Goal: Transaction & Acquisition: Purchase product/service

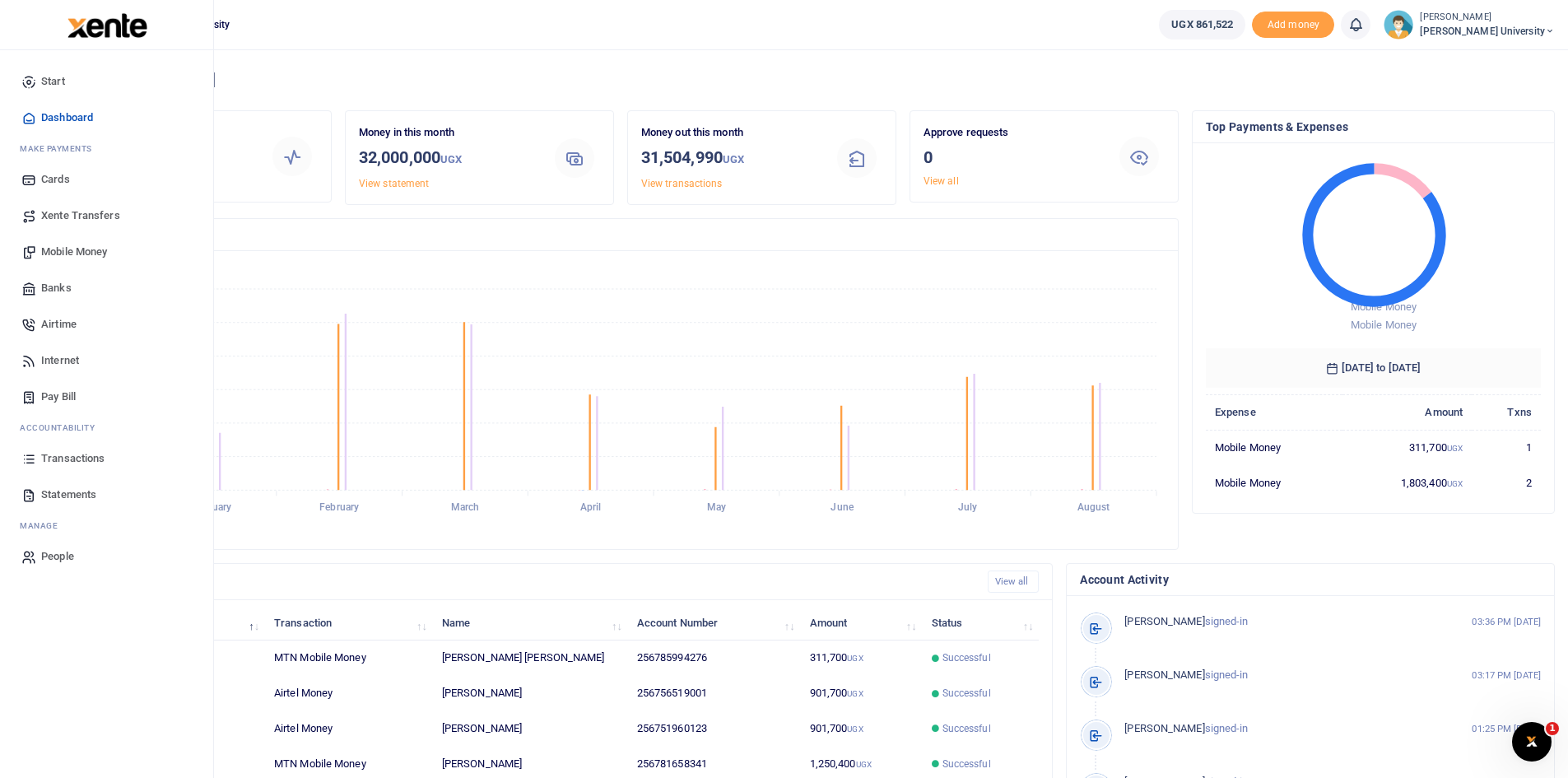
click at [66, 248] on span "Mobile Money" at bounding box center [74, 252] width 66 height 17
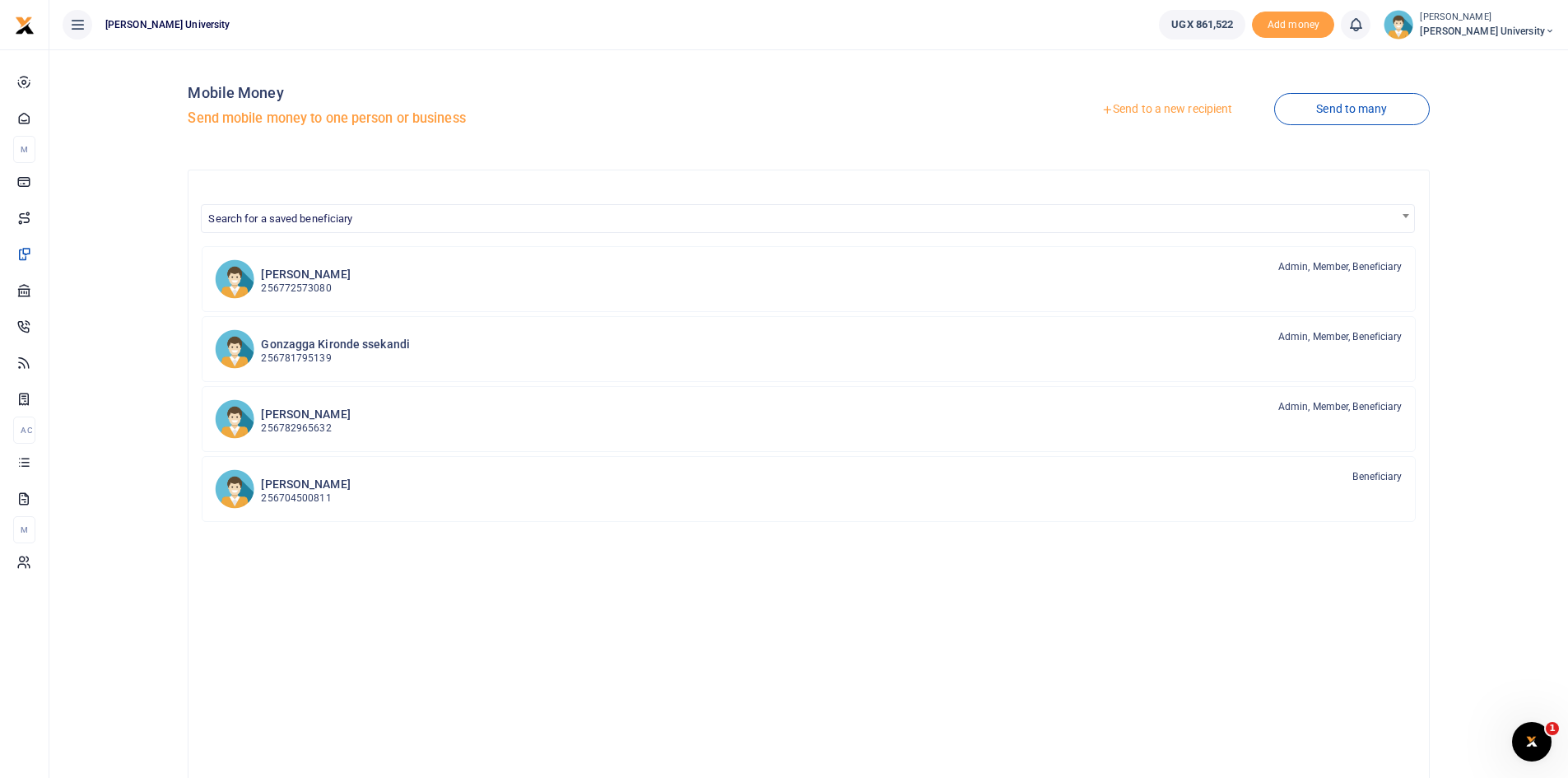
click at [1142, 107] on link "Send to a new recipient" at bounding box center [1166, 109] width 214 height 29
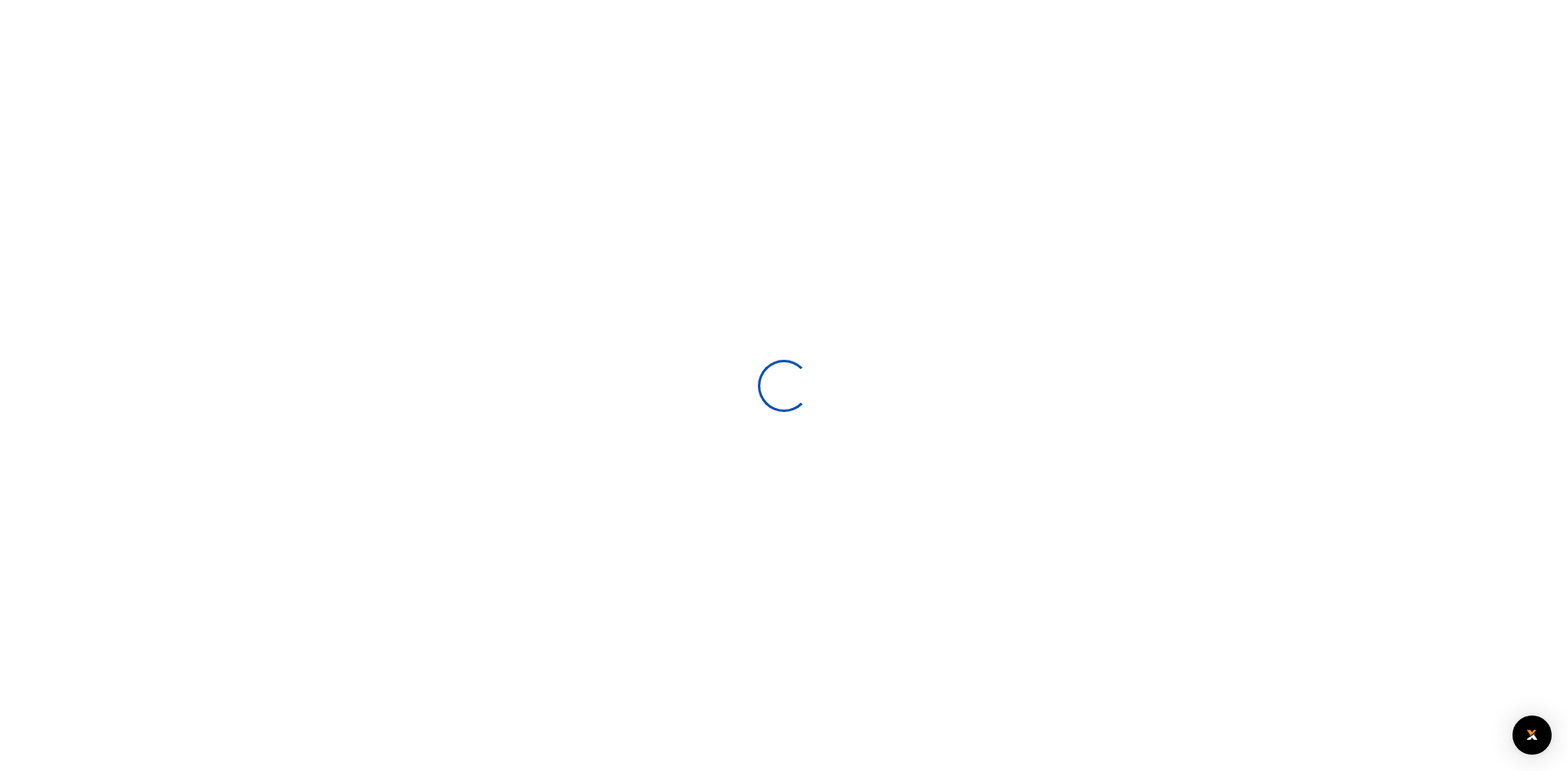
select select
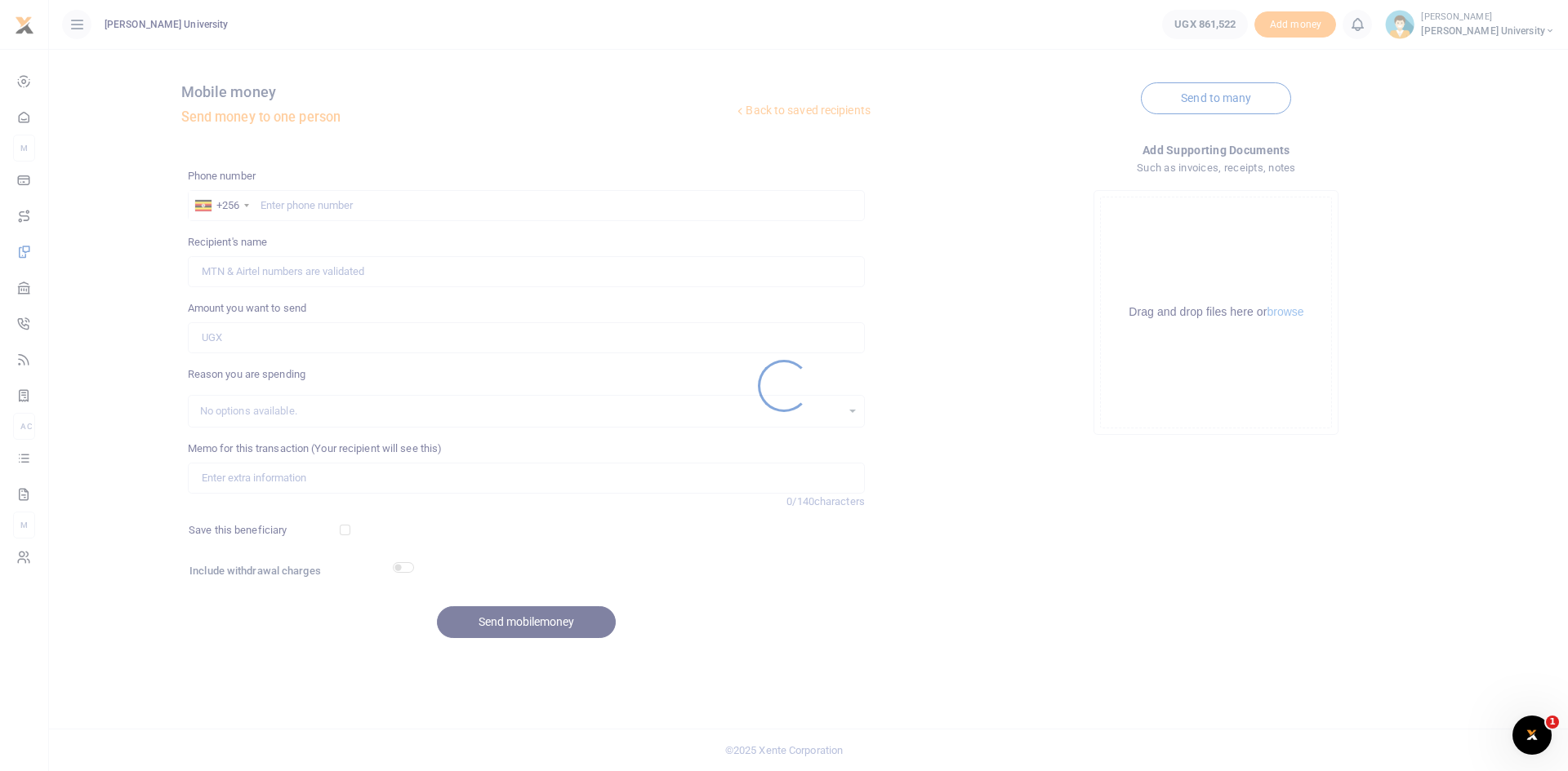
click at [297, 203] on div at bounding box center [784, 386] width 1568 height 771
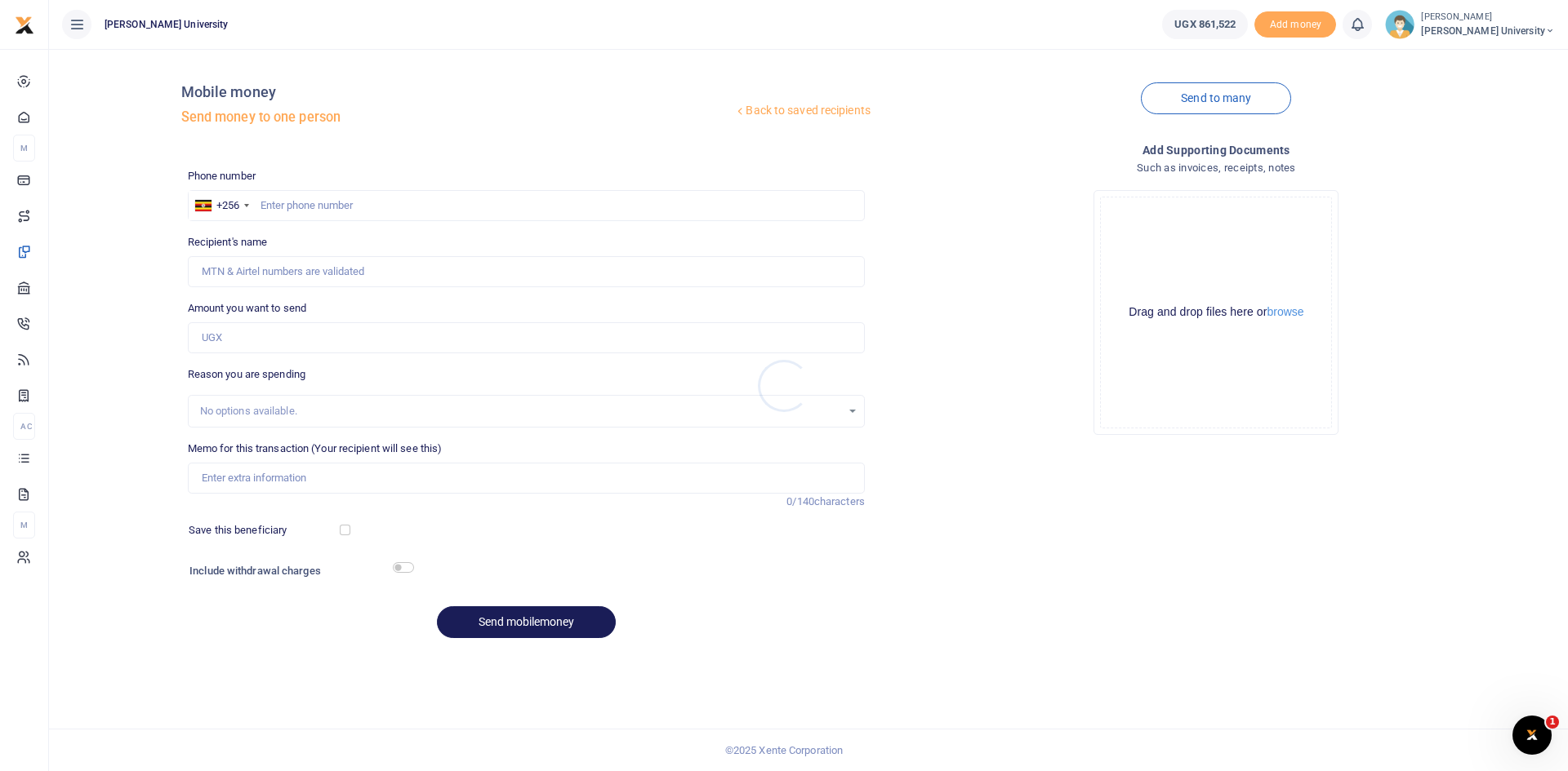
click at [291, 197] on div at bounding box center [784, 386] width 1568 height 771
click at [281, 207] on input "text" at bounding box center [526, 206] width 677 height 31
type input "0773241706"
type input "Robert Bambala"
type input "0773241706"
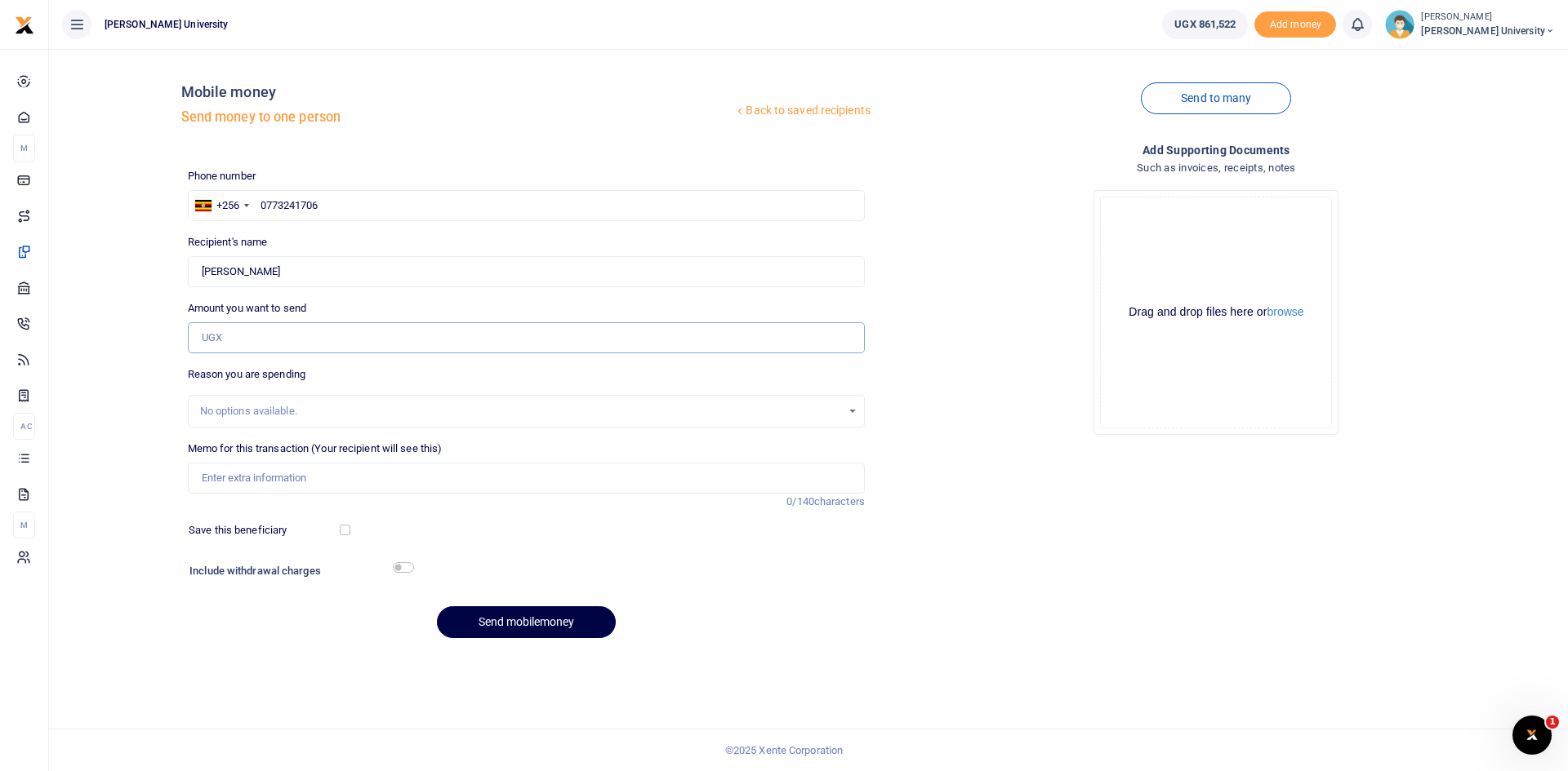
drag, startPoint x: 223, startPoint y: 336, endPoint x: 242, endPoint y: 336, distance: 19.0
click at [223, 336] on input "Amount you want to send" at bounding box center [526, 338] width 677 height 31
type input "200,000"
click at [230, 477] on input "Memo for this transaction (Your recipient will see this)" at bounding box center [526, 478] width 677 height 31
type input "Extraction of chemical from the tank in anatomy laboratory where cadavers are s…"
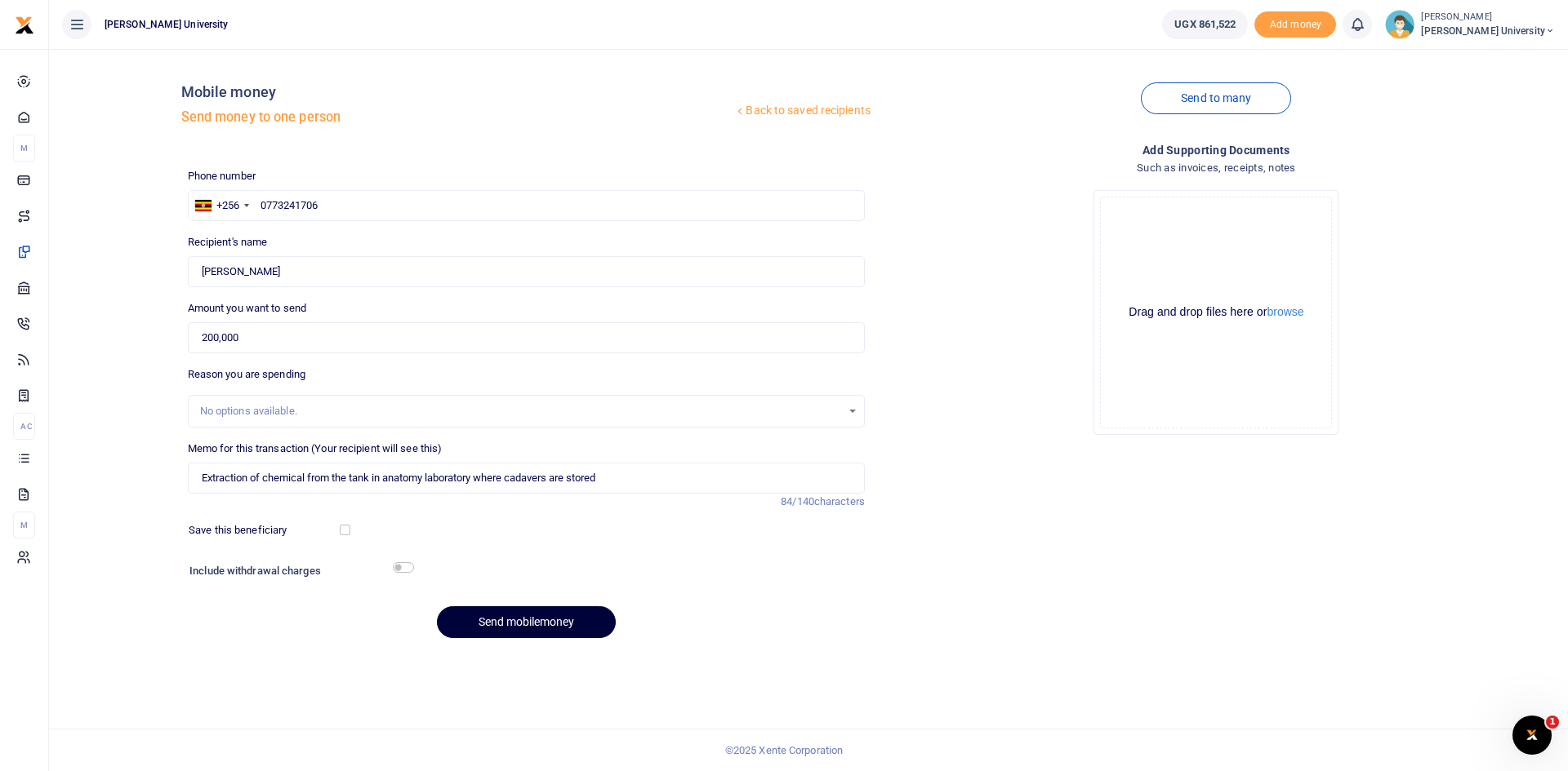
click at [564, 622] on button "Send mobilemoney" at bounding box center [526, 622] width 179 height 32
